Goal: Task Accomplishment & Management: Complete application form

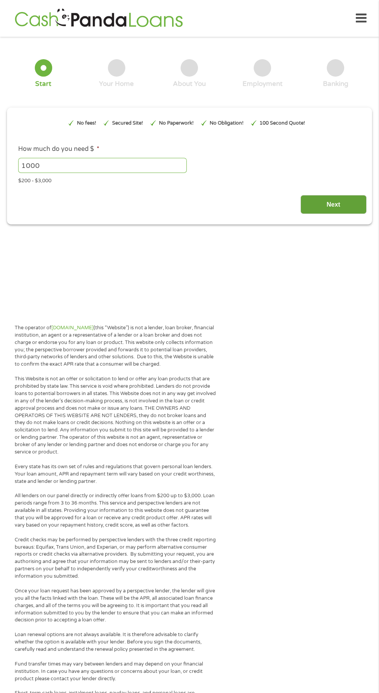
click at [325, 214] on input "Next" at bounding box center [333, 204] width 66 height 19
click at [326, 214] on input "Next" at bounding box center [333, 204] width 66 height 19
click at [333, 214] on input "Next" at bounding box center [333, 204] width 66 height 19
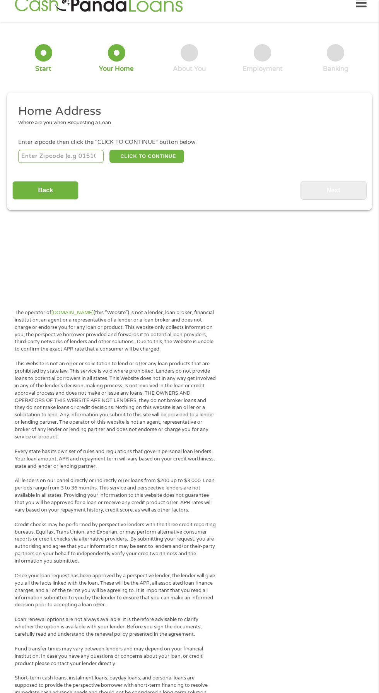
click at [47, 163] on input "number" at bounding box center [61, 156] width 86 height 13
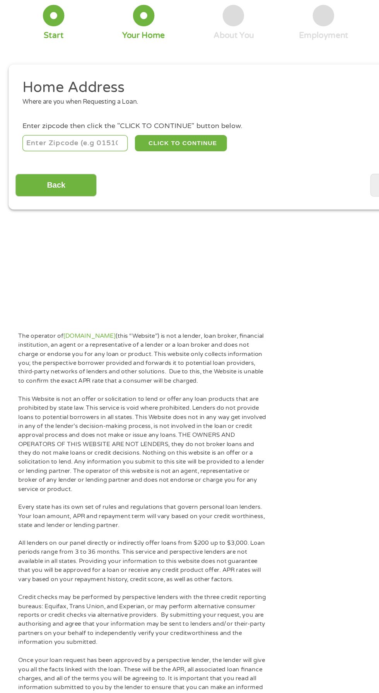
scroll to position [15, 0]
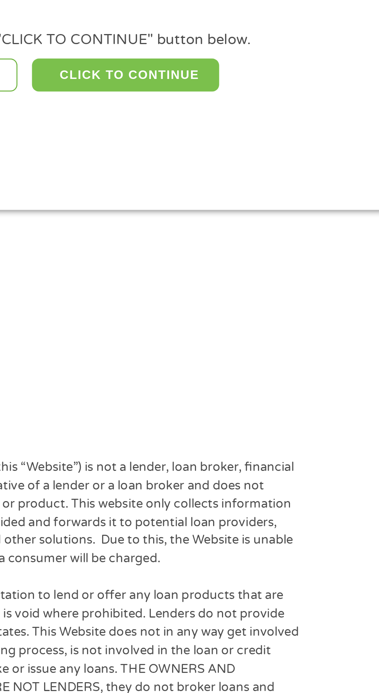
type input "72837"
click at [170, 163] on button "CLICK TO CONTINUE" at bounding box center [146, 156] width 75 height 13
type input "72837"
type input "[GEOGRAPHIC_DATA]"
select select "[US_STATE]"
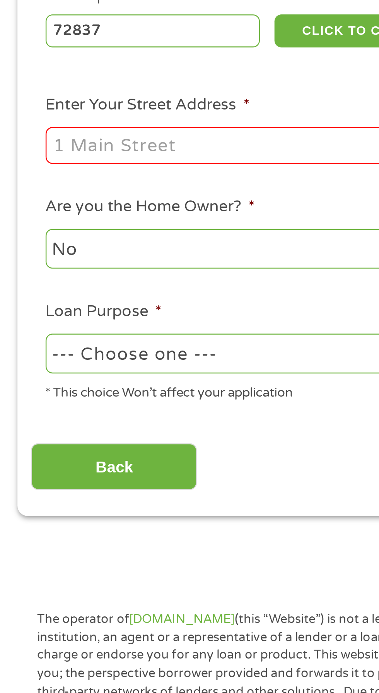
click at [44, 209] on input "Enter Your Street Address *" at bounding box center [101, 202] width 166 height 15
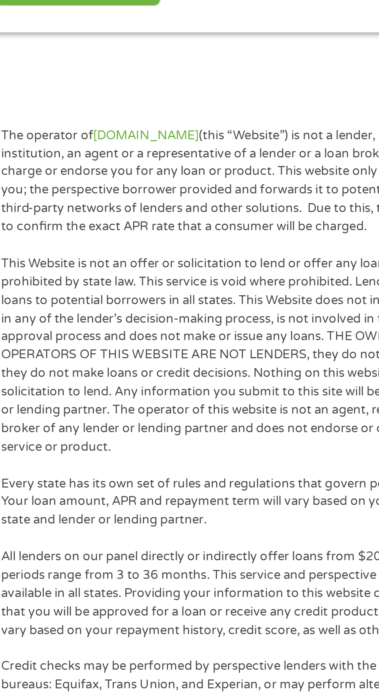
type input "[STREET_ADDRESS][PERSON_NAME]"
click at [143, 293] on select "--- Choose one --- Pay Bills Debt Consolidation Home Improvement Major Purchase…" at bounding box center [101, 285] width 166 height 16
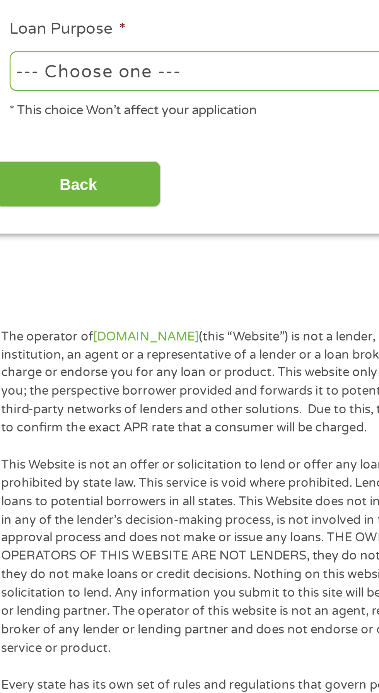
select select "other"
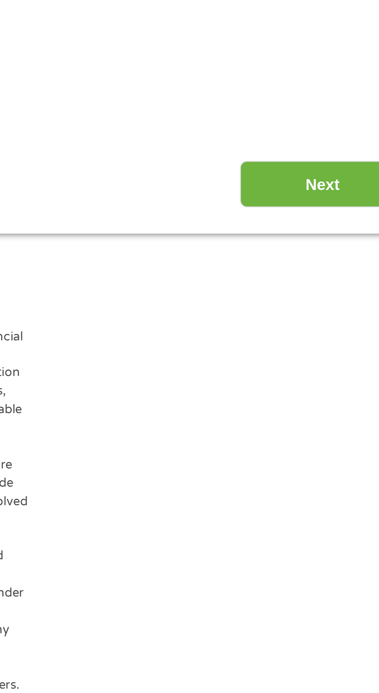
click at [345, 251] on select "1 Year or less 1 - 2 Years 2 - 4 Years Over 4 Years" at bounding box center [278, 243] width 166 height 16
select select "12months"
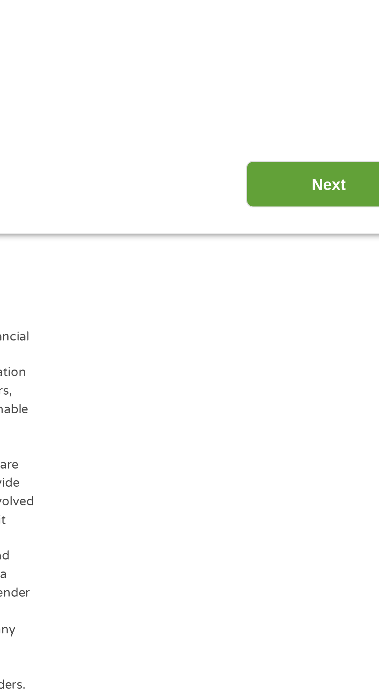
click at [335, 340] on input "Next" at bounding box center [333, 330] width 66 height 19
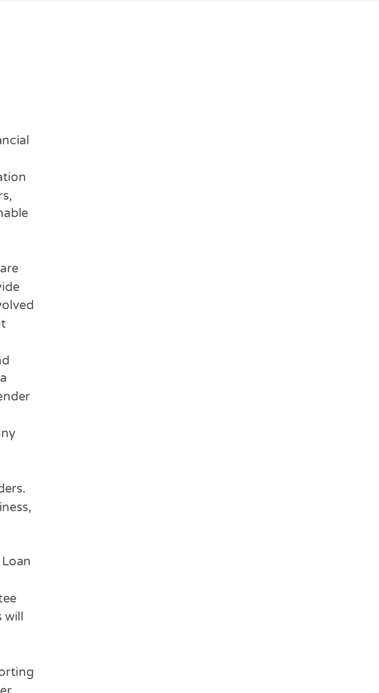
scroll to position [0, 0]
click at [224, 207] on input "Driver License Number *" at bounding box center [233, 200] width 77 height 15
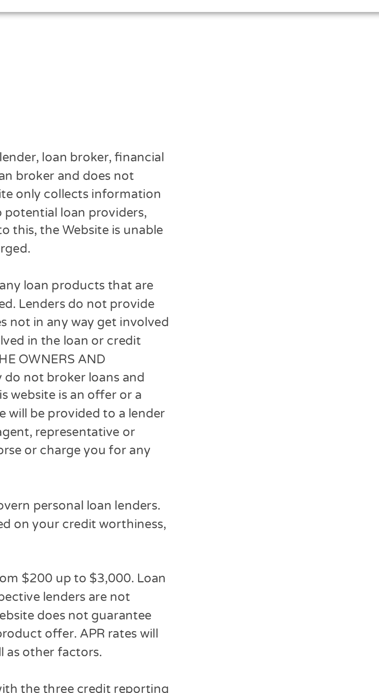
click at [173, 207] on input "Cell Phone *" at bounding box center [145, 200] width 77 height 15
type input "(___) ___-____"
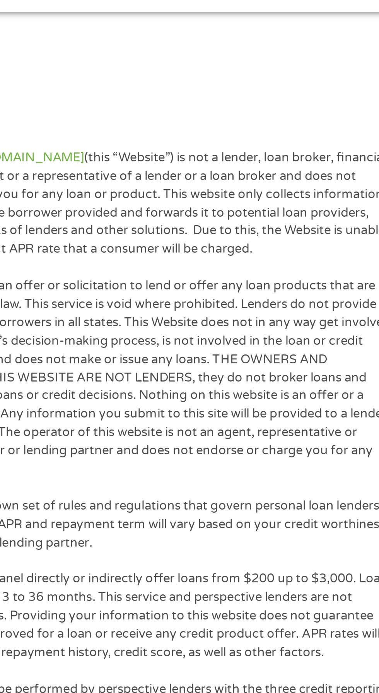
click at [87, 207] on input "Email *" at bounding box center [56, 200] width 77 height 15
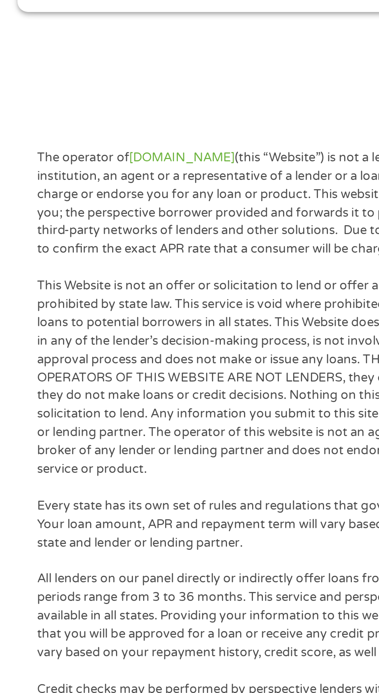
click at [33, 207] on input "Email *" at bounding box center [56, 200] width 77 height 15
type input "[EMAIL_ADDRESS][DOMAIN_NAME]"
click at [125, 207] on input "Cell Phone *" at bounding box center [145, 200] width 77 height 15
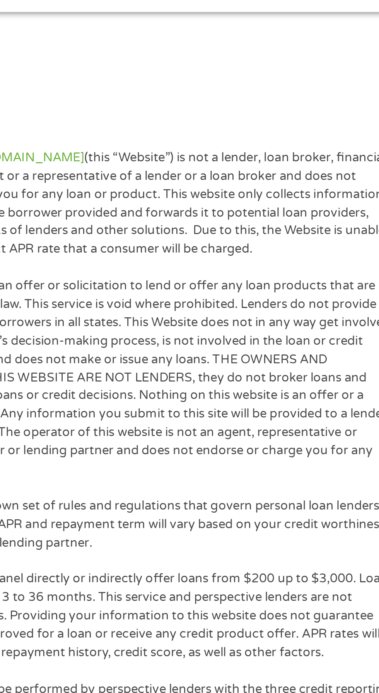
type input "[PHONE_NUMBER]"
click at [203, 207] on input "Driver License Number *" at bounding box center [233, 200] width 77 height 15
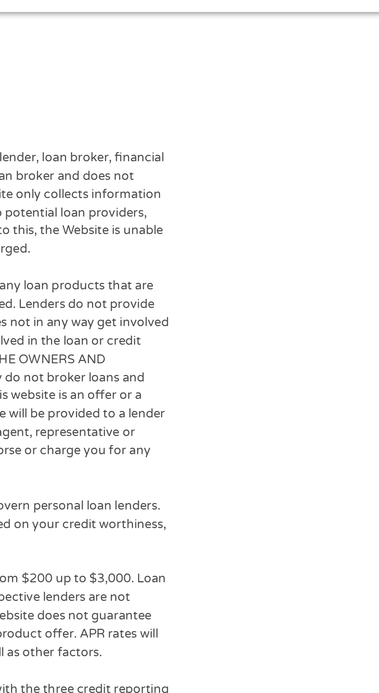
scroll to position [0, 8]
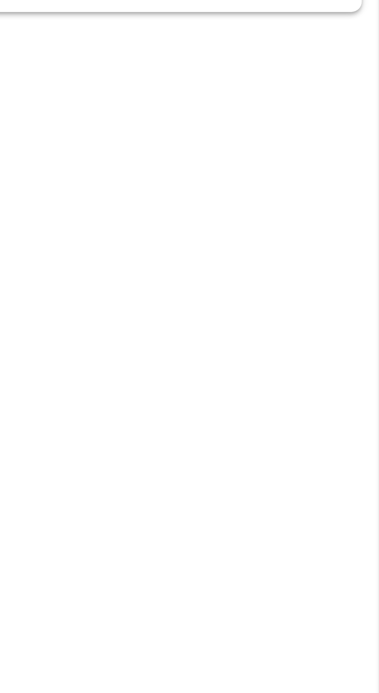
type input "919314901"
click at [339, 244] on input "Next" at bounding box center [333, 234] width 66 height 19
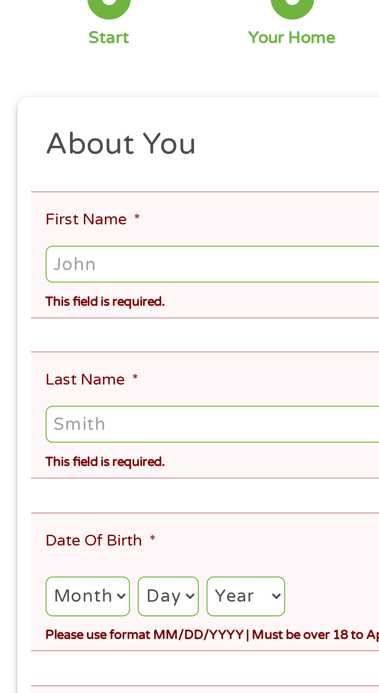
scroll to position [15, 0]
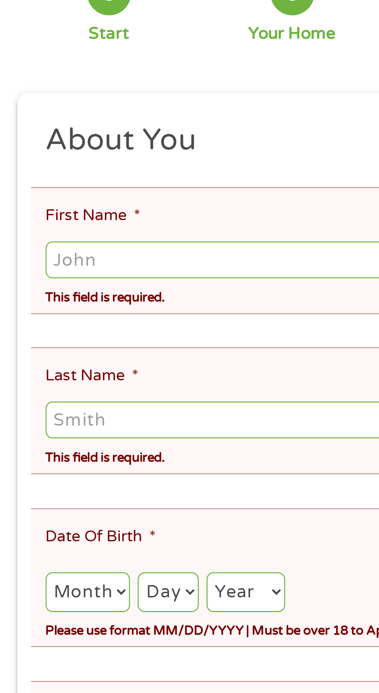
click at [59, 195] on input "First Name *" at bounding box center [189, 187] width 343 height 15
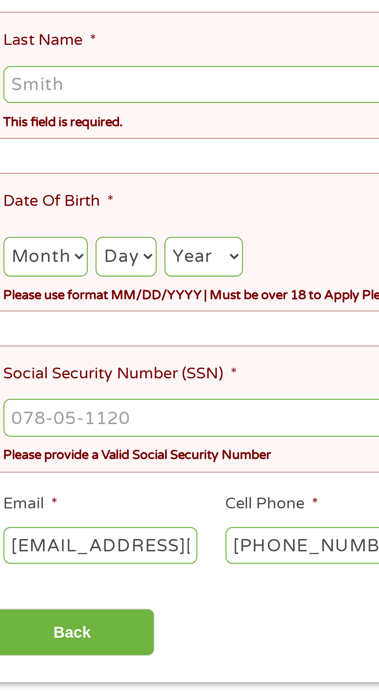
type input "[PERSON_NAME]"
click at [55, 259] on input "Last Name *" at bounding box center [189, 251] width 343 height 15
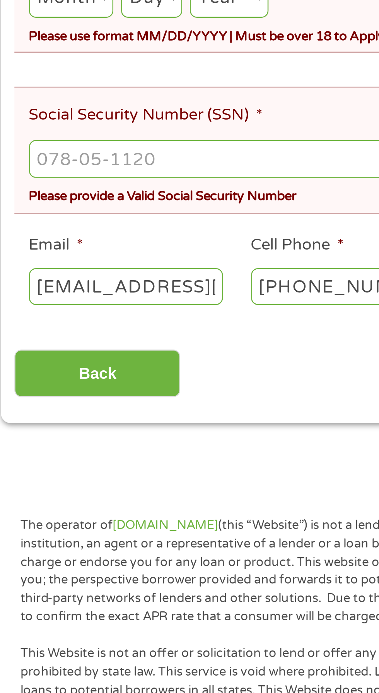
type input "[PERSON_NAME]"
click at [52, 328] on select "Month 1 2 3 4 5 6 7 8 9 10 11 12" at bounding box center [35, 320] width 34 height 16
select select "5"
click at [79, 328] on select "Day 1 2 3 4 5 6 7 8 9 10 11 12 13 14 15 16 17 18 19 20 21 22 23 24 25 26 27 28 …" at bounding box center [67, 320] width 24 height 16
select select "17"
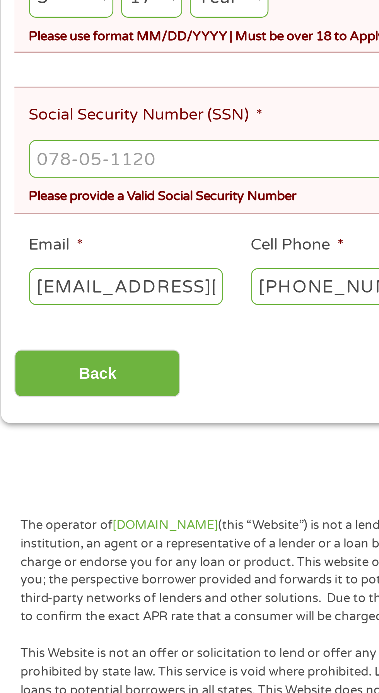
click at [114, 328] on select "Year [DATE] 2006 2005 2004 2003 2002 2001 2000 1999 1998 1997 1996 1995 1994 19…" at bounding box center [97, 320] width 31 height 16
select select "1964"
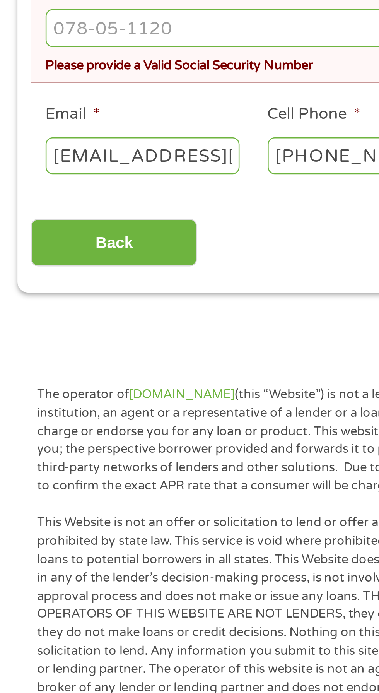
click at [37, 391] on input "Social Security Number (SSN) *" at bounding box center [189, 384] width 343 height 15
type input "431-37-4836"
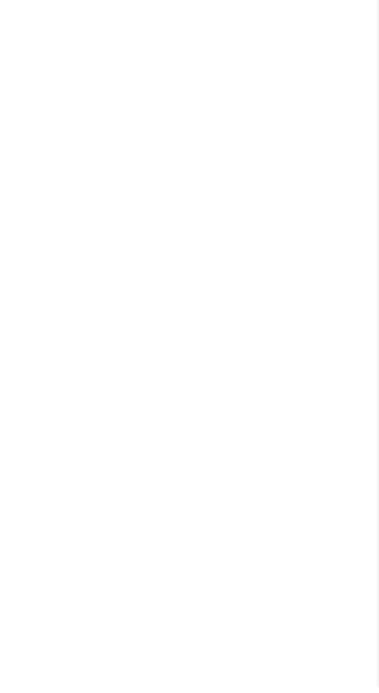
scroll to position [147, 0]
click at [338, 348] on input "Next" at bounding box center [333, 338] width 66 height 19
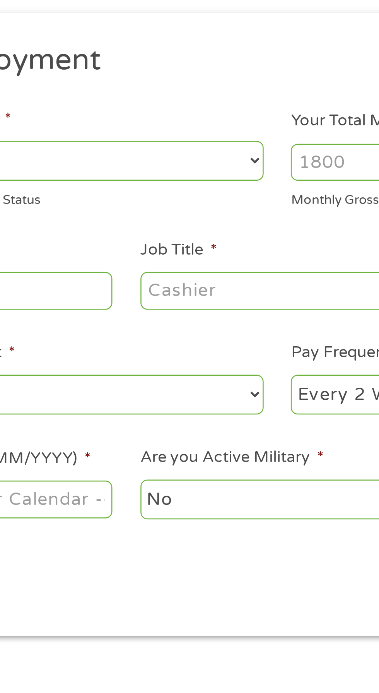
scroll to position [15, 0]
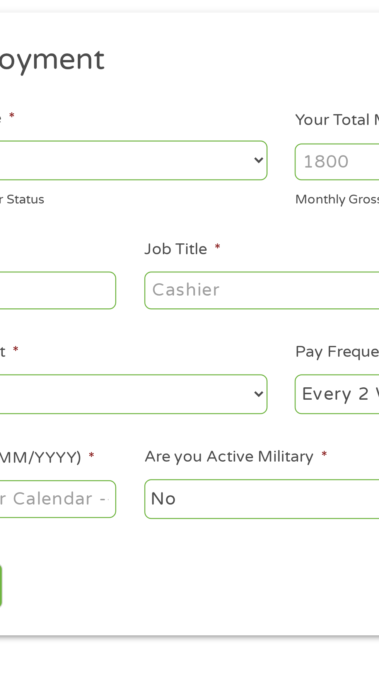
click at [182, 159] on select "--- Choose one --- Employment [DEMOGRAPHIC_DATA] Benefits" at bounding box center [101, 151] width 166 height 16
select select "benefits"
type input "Other"
type input "[PHONE_NUMBER]"
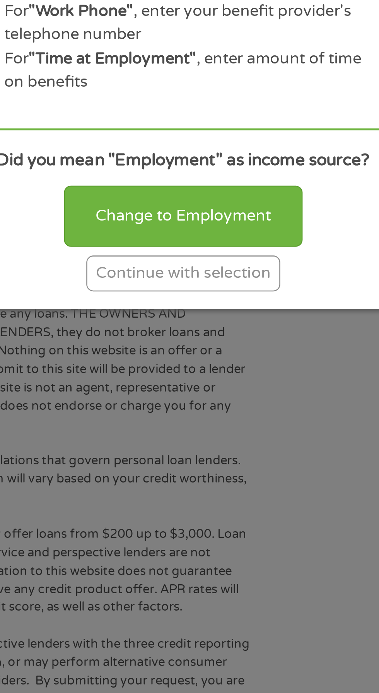
click at [228, 453] on div "Continue with selection" at bounding box center [189, 446] width 77 height 14
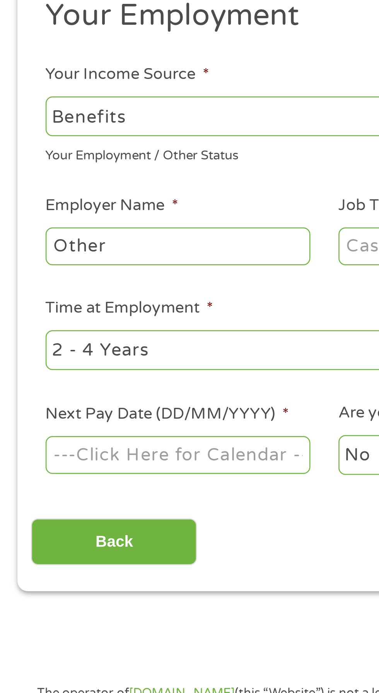
scroll to position [10, 0]
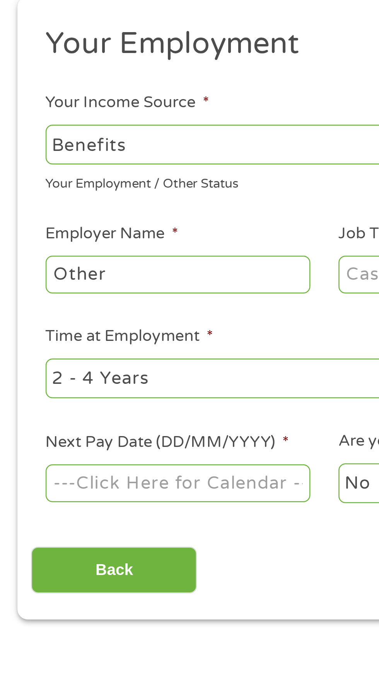
click at [74, 216] on input "Other" at bounding box center [71, 208] width 106 height 15
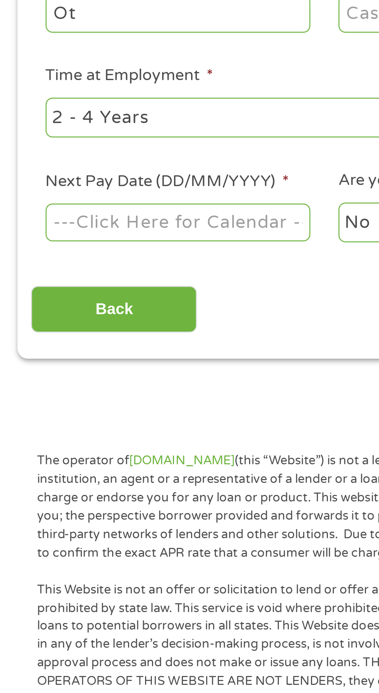
type input "O"
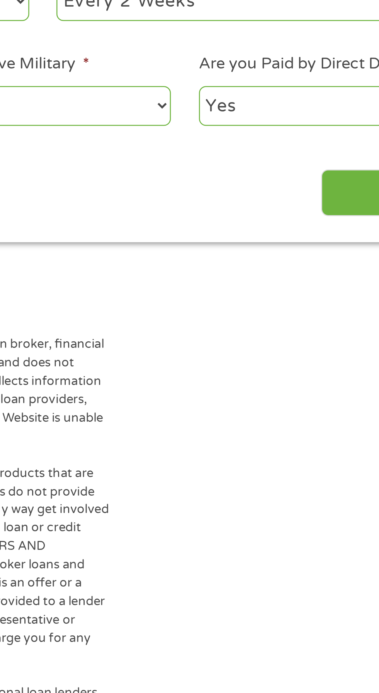
type input "Us govt"
click at [300, 258] on select "--- Choose one --- Every 2 Weeks Every Week Monthly Semi-Monthly" at bounding box center [278, 250] width 166 height 16
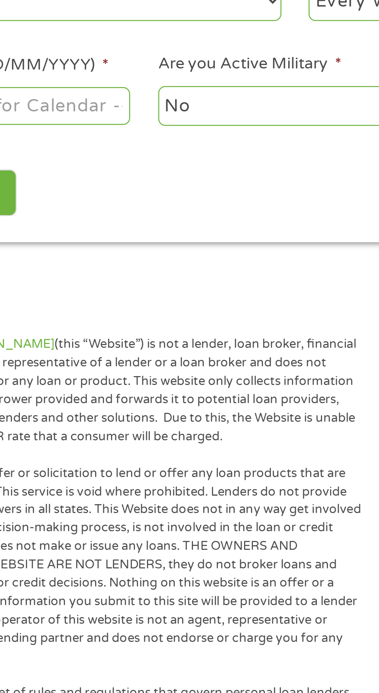
select select "monthly"
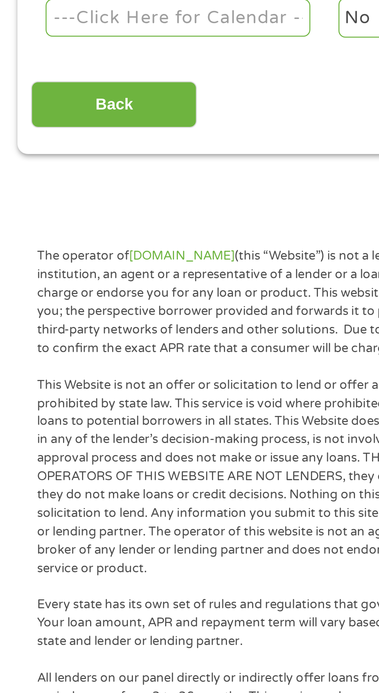
click at [72, 417] on body "Home Get Loan Offer How it works FAQs Blog Cash Loans Quick Loans Online Loans …" at bounding box center [189, 579] width 379 height 1179
click at [70, 299] on input "Next Pay Date (DD/MM/YYYY) *" at bounding box center [71, 291] width 106 height 15
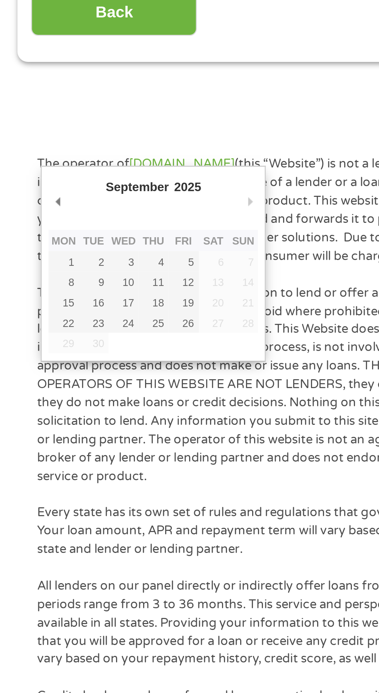
scroll to position [17, 0]
type input "[DATE]"
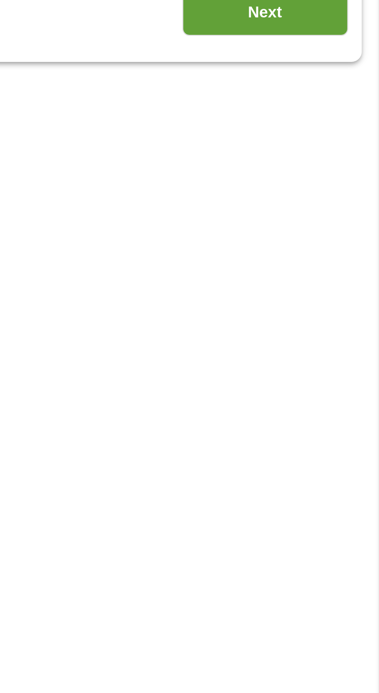
click at [331, 329] on input "Next" at bounding box center [333, 319] width 66 height 19
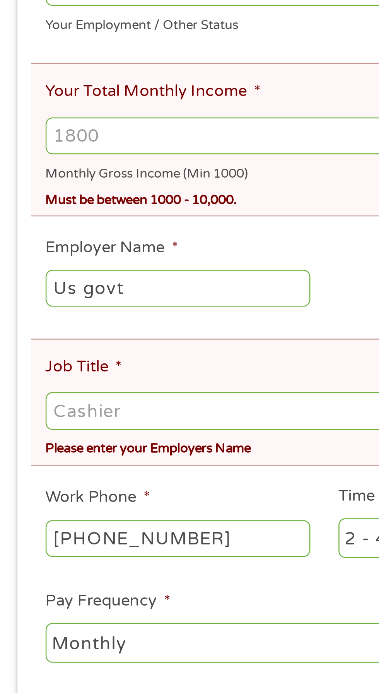
scroll to position [4, 0]
click at [65, 259] on input "Your Total Monthly Income *" at bounding box center [189, 251] width 343 height 15
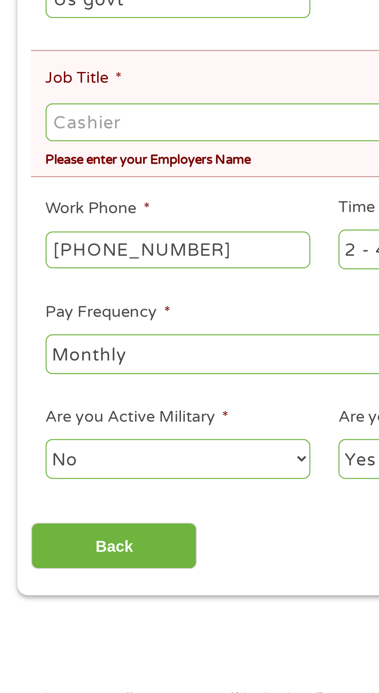
type input "9"
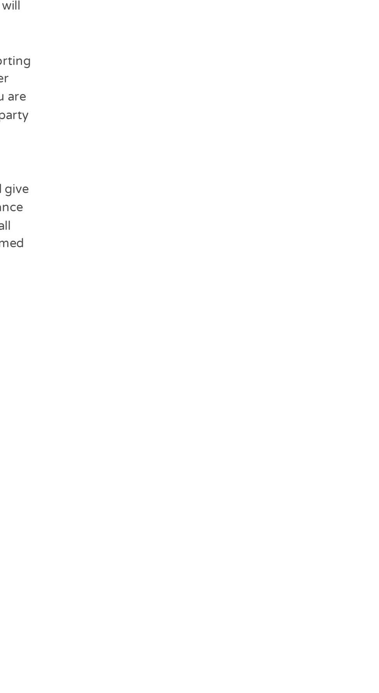
scroll to position [247, 0]
type input "1000"
click at [340, 296] on input "Next" at bounding box center [333, 286] width 66 height 19
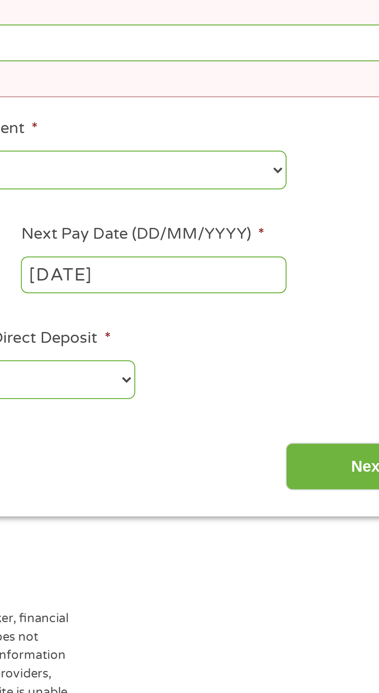
scroll to position [19, 0]
click at [255, 285] on input "Job Title *" at bounding box center [189, 277] width 343 height 15
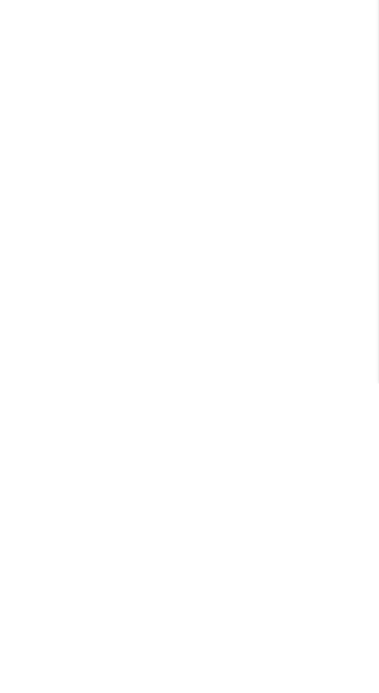
scroll to position [142, 0]
type input "Us govt"
click at [342, 332] on input "Next" at bounding box center [333, 322] width 66 height 19
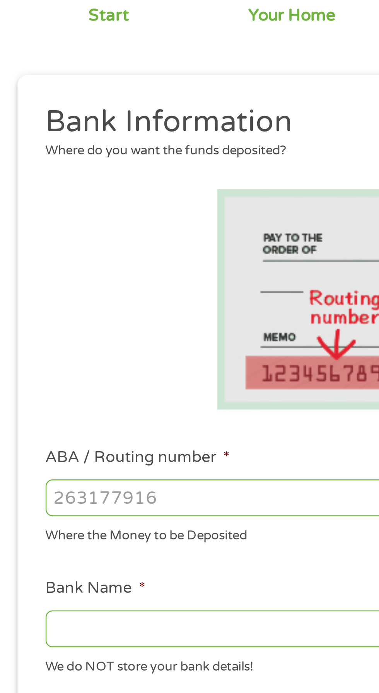
scroll to position [0, 0]
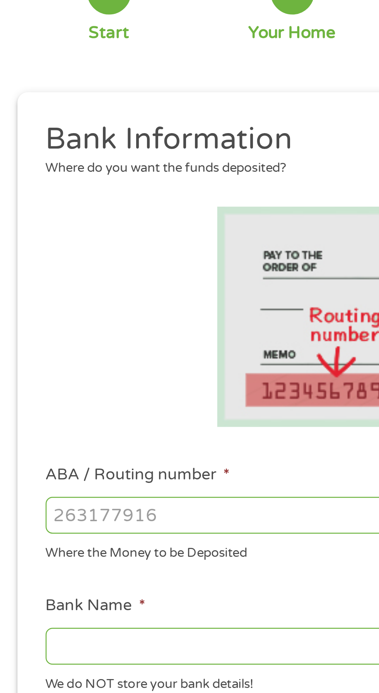
click at [146, 295] on div "Where the Money to be Deposited" at bounding box center [101, 290] width 166 height 10
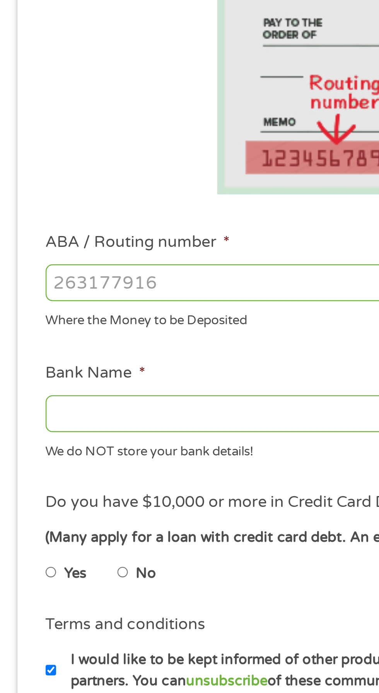
click at [50, 283] on input "ABA / Routing number *" at bounding box center [101, 276] width 166 height 15
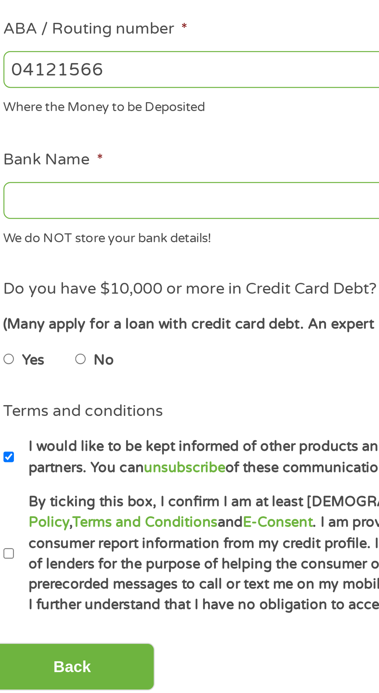
type input "041215663"
type input "[PERSON_NAME] BANK"
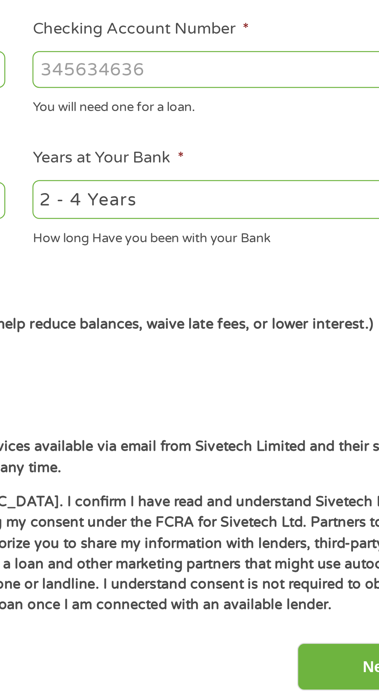
type input "041215663"
click at [283, 283] on input "Checking Account Number *" at bounding box center [278, 276] width 166 height 15
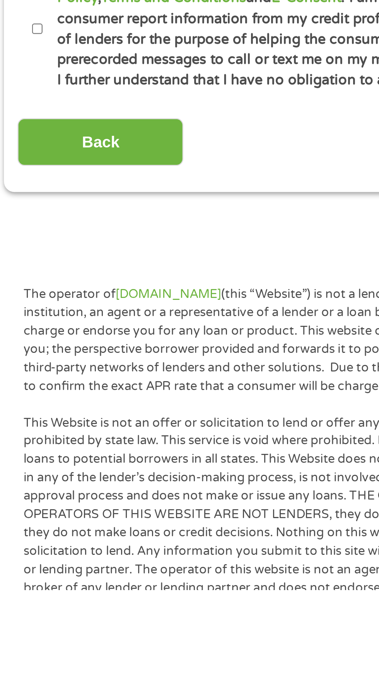
type input "1320534334728"
click at [51, 398] on input "No" at bounding box center [49, 392] width 5 height 12
radio input "true"
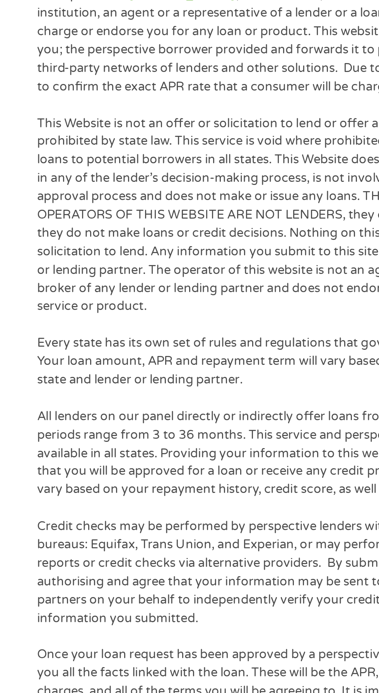
scroll to position [161, 0]
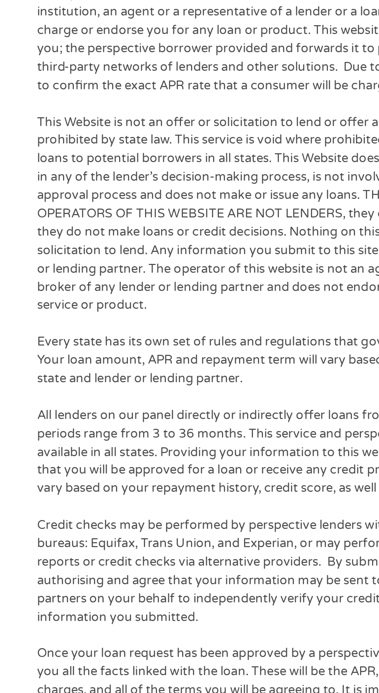
click at [28, 333] on label "By ticking this box, I confirm I am at least [DEMOGRAPHIC_DATA]. I confirm I ha…" at bounding box center [192, 308] width 341 height 50
click at [23, 314] on input "By ticking this box, I confirm I am at least [DEMOGRAPHIC_DATA]. I confirm I ha…" at bounding box center [20, 308] width 5 height 12
checkbox input "true"
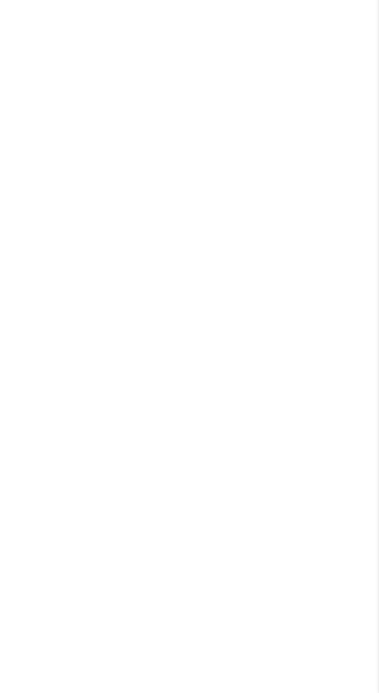
scroll to position [333, 0]
click at [338, 191] on input "Next" at bounding box center [333, 181] width 66 height 19
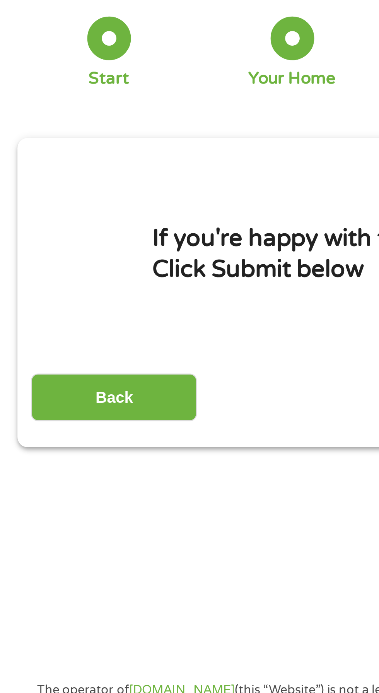
scroll to position [46, 0]
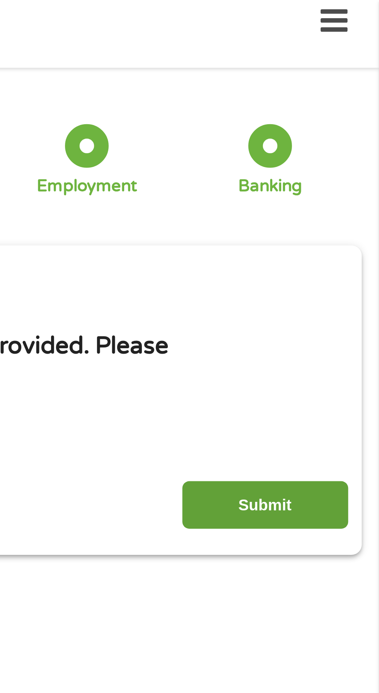
click at [335, 211] on input "Submit" at bounding box center [333, 201] width 66 height 19
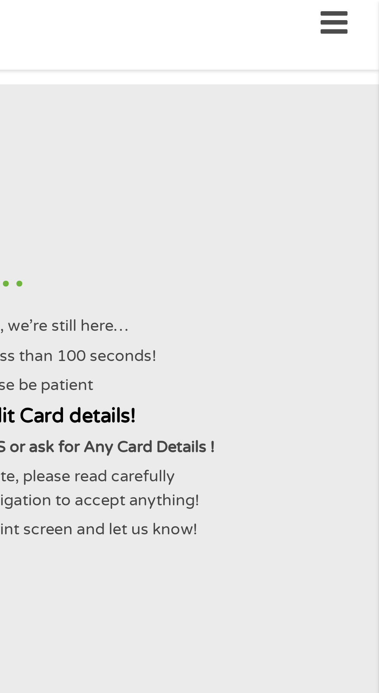
scroll to position [0, 0]
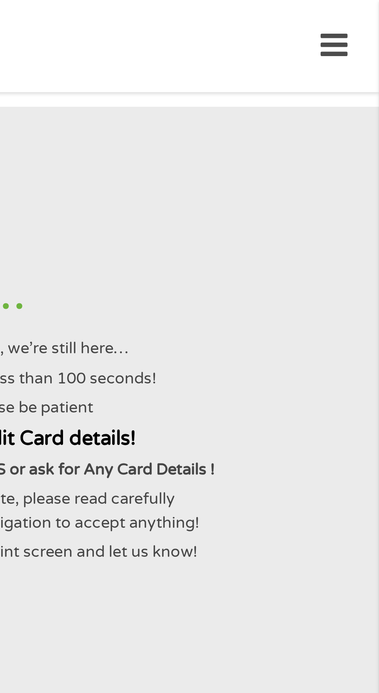
click at [337, 167] on p "But it might take a little longer, so please be patient" at bounding box center [189, 162] width 360 height 9
